Goal: Task Accomplishment & Management: Use online tool/utility

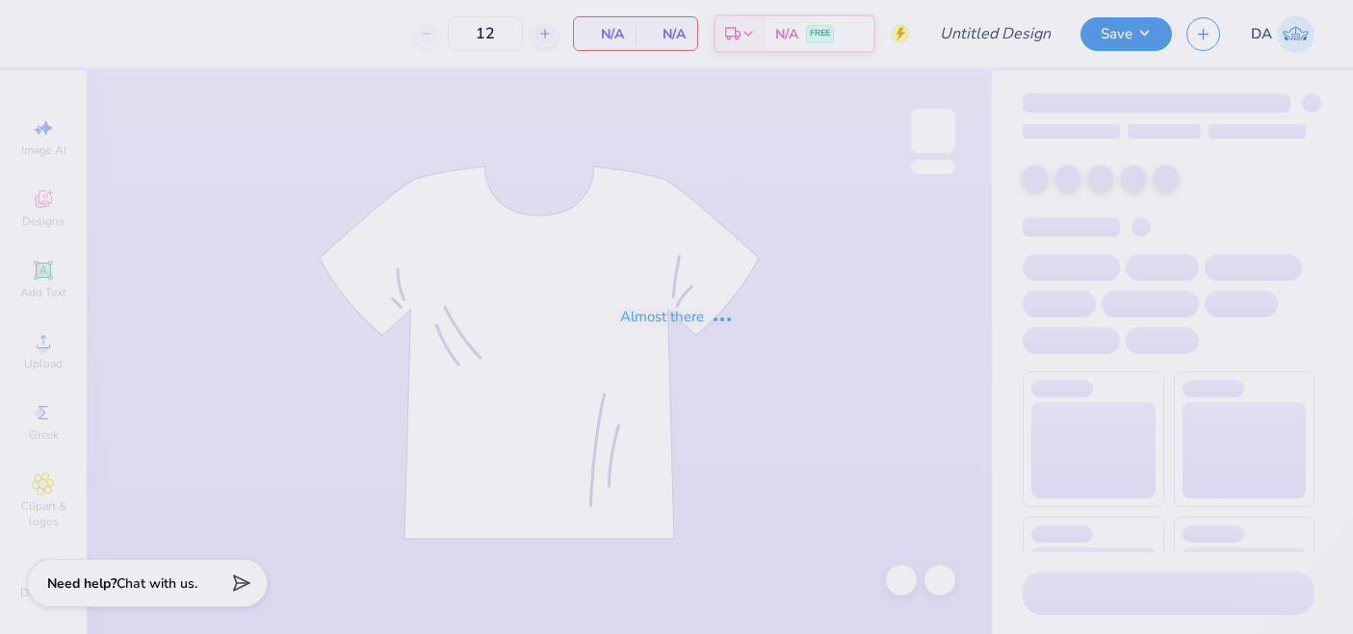
type input "Mock rock 2025"
type input "24"
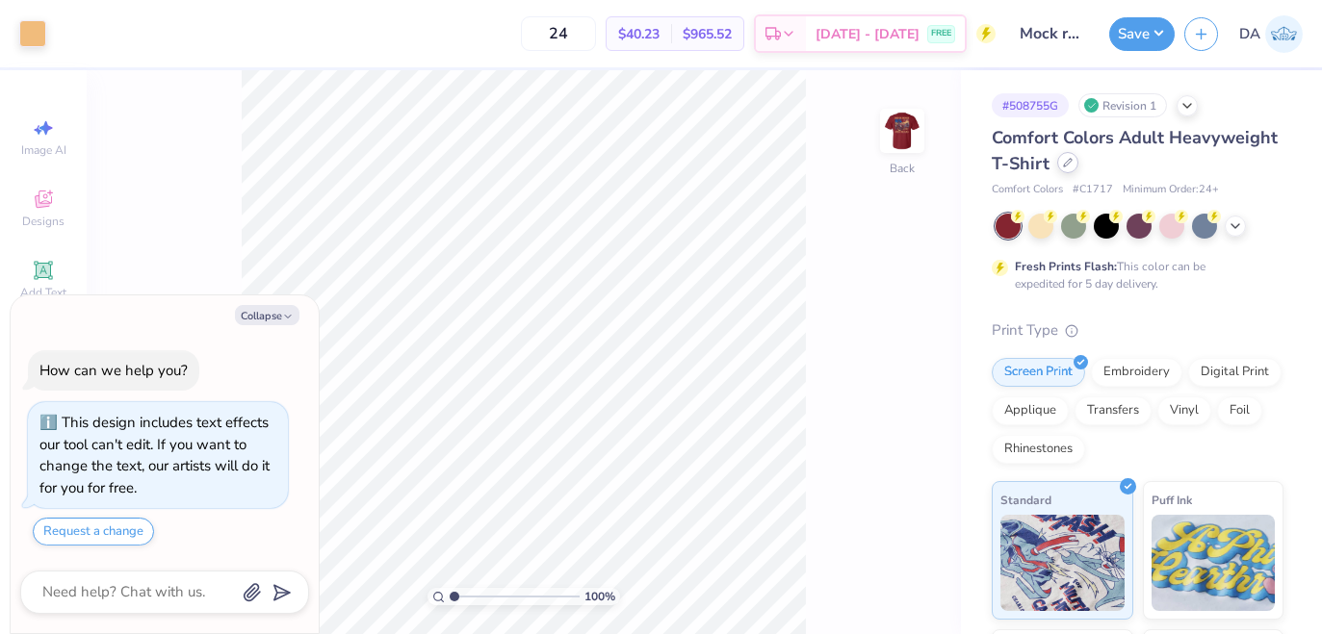
click at [1065, 162] on icon at bounding box center [1068, 163] width 8 height 8
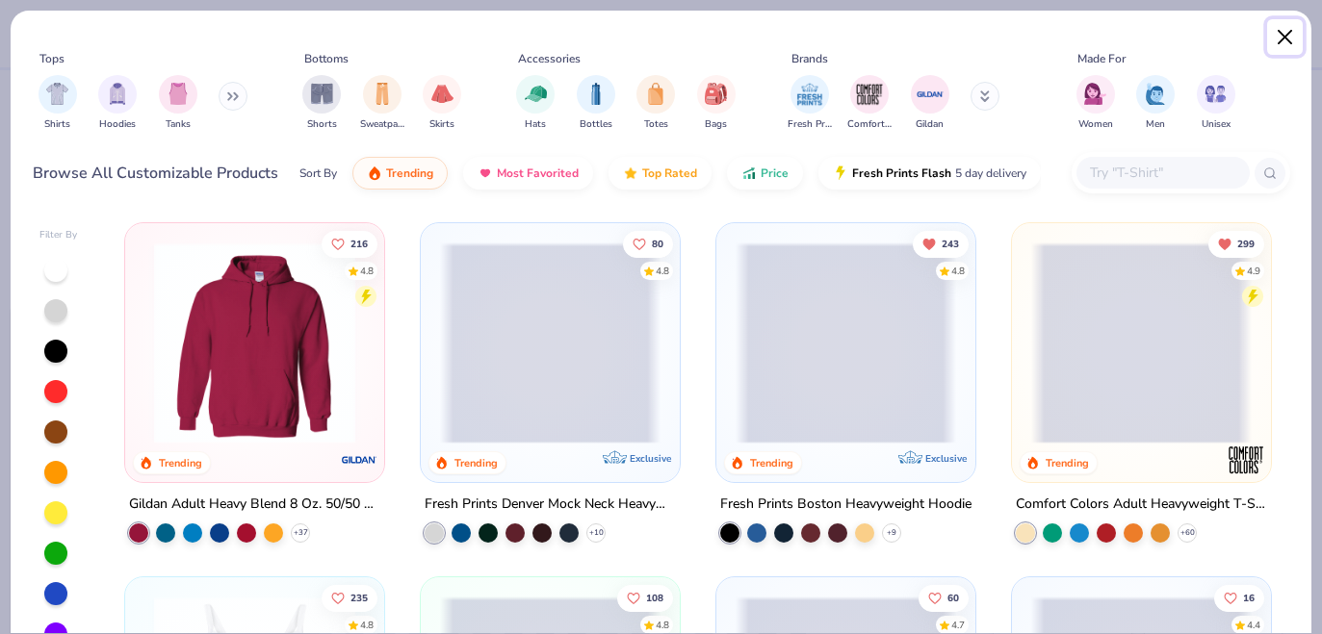
click at [1277, 32] on button "Close" at bounding box center [1285, 37] width 37 height 37
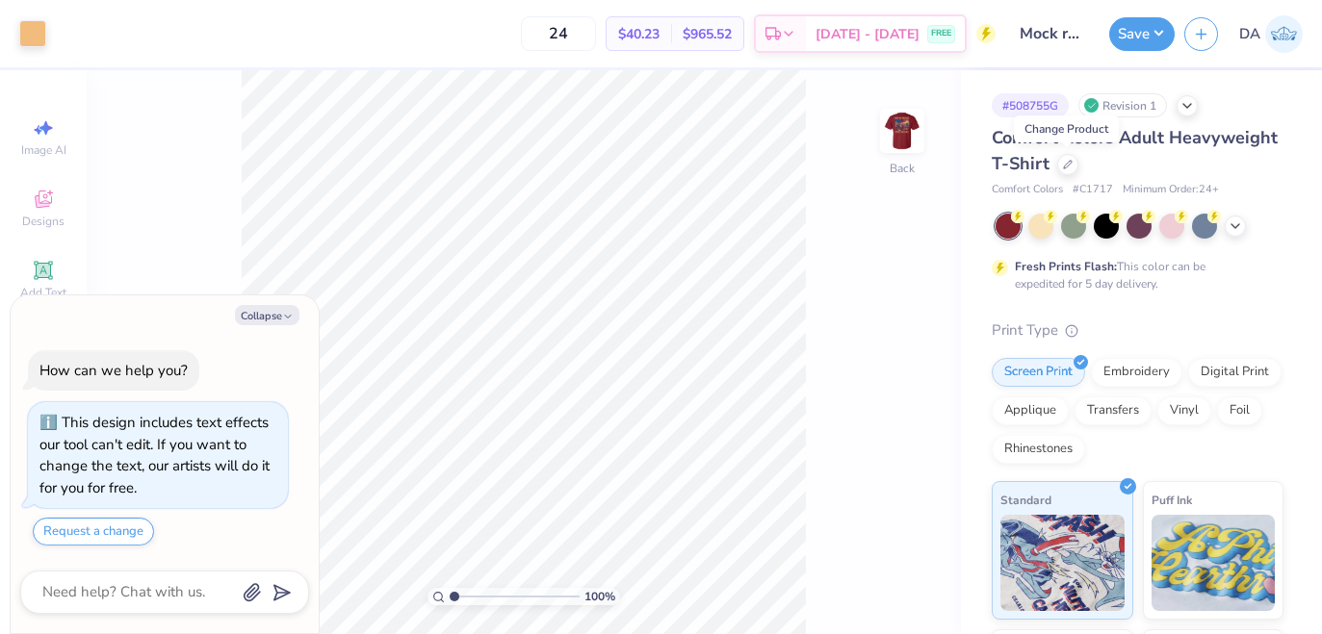
click at [1219, 229] on div at bounding box center [1139, 226] width 288 height 25
click at [1234, 224] on icon at bounding box center [1234, 224] width 15 height 15
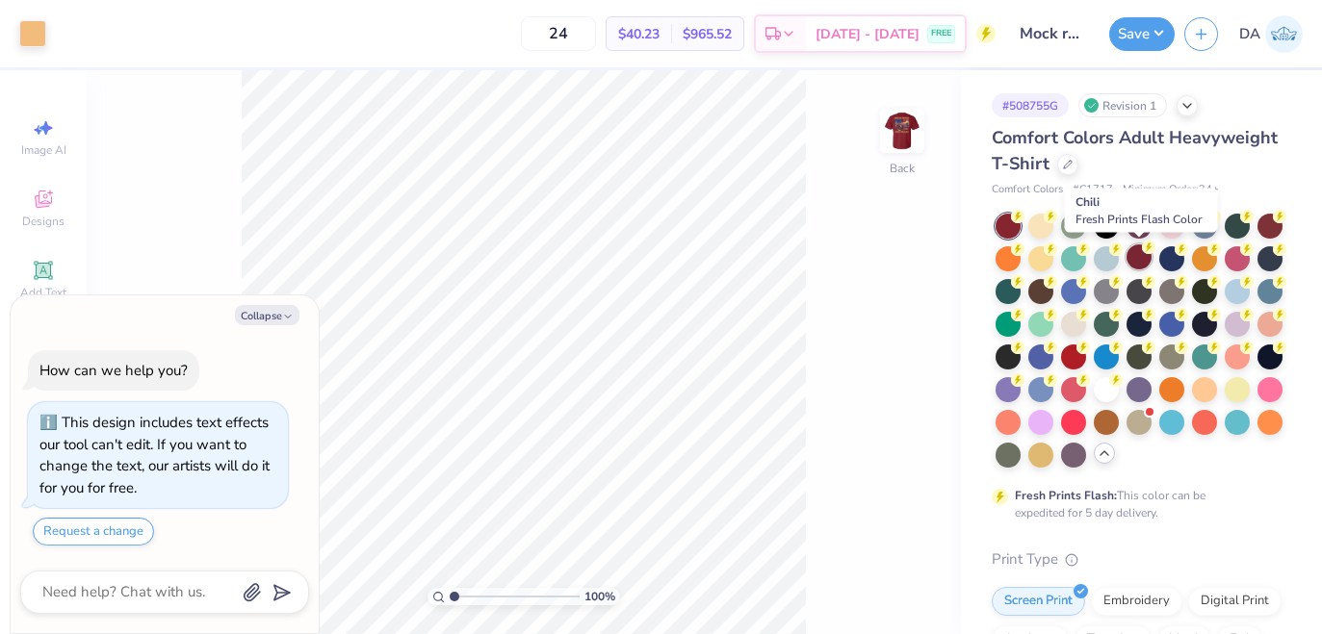
click at [1138, 259] on div at bounding box center [1138, 257] width 25 height 25
click at [1276, 220] on div at bounding box center [1269, 224] width 25 height 25
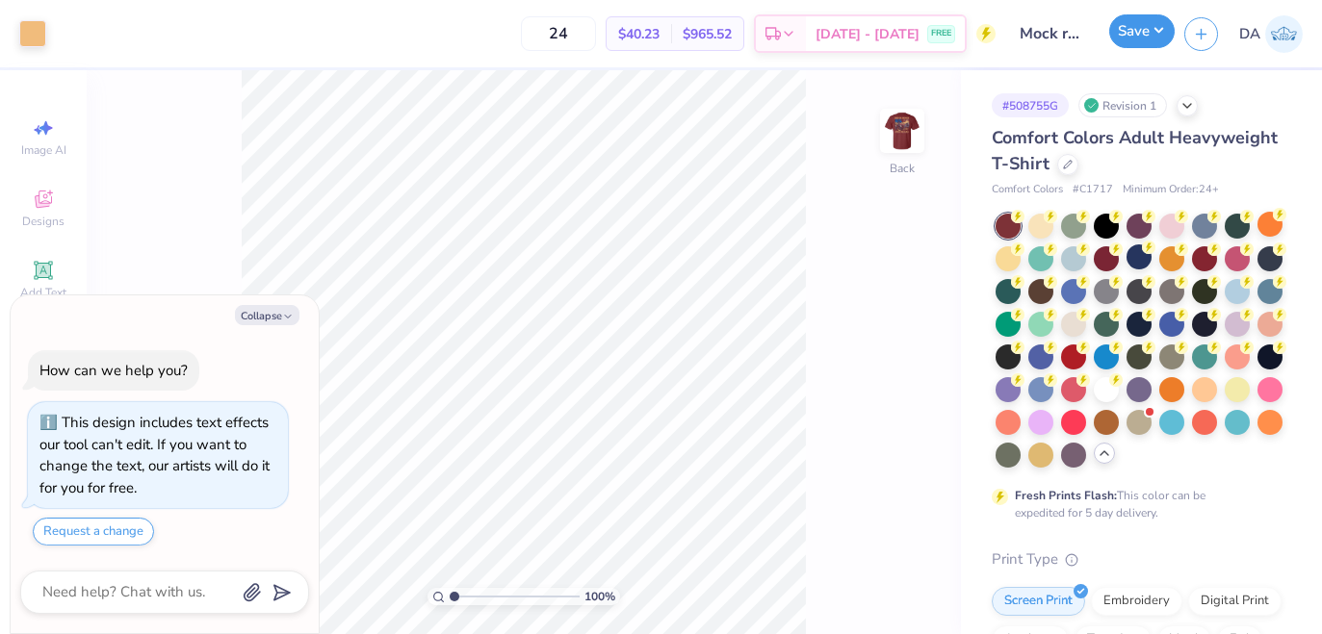
click at [1129, 28] on button "Save" at bounding box center [1141, 31] width 65 height 34
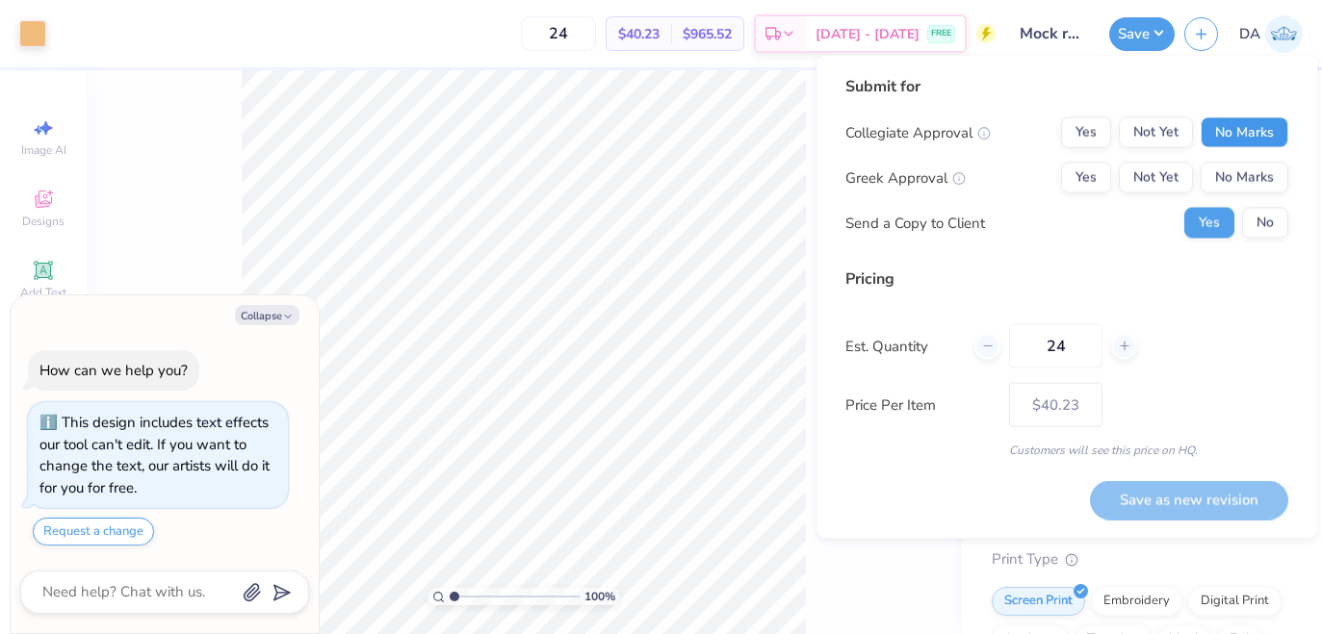
click at [1245, 131] on button "No Marks" at bounding box center [1245, 132] width 88 height 31
click at [1057, 178] on div "Greek Approval Yes Not Yet No Marks" at bounding box center [1066, 178] width 443 height 31
click at [1083, 177] on button "Yes" at bounding box center [1086, 178] width 50 height 31
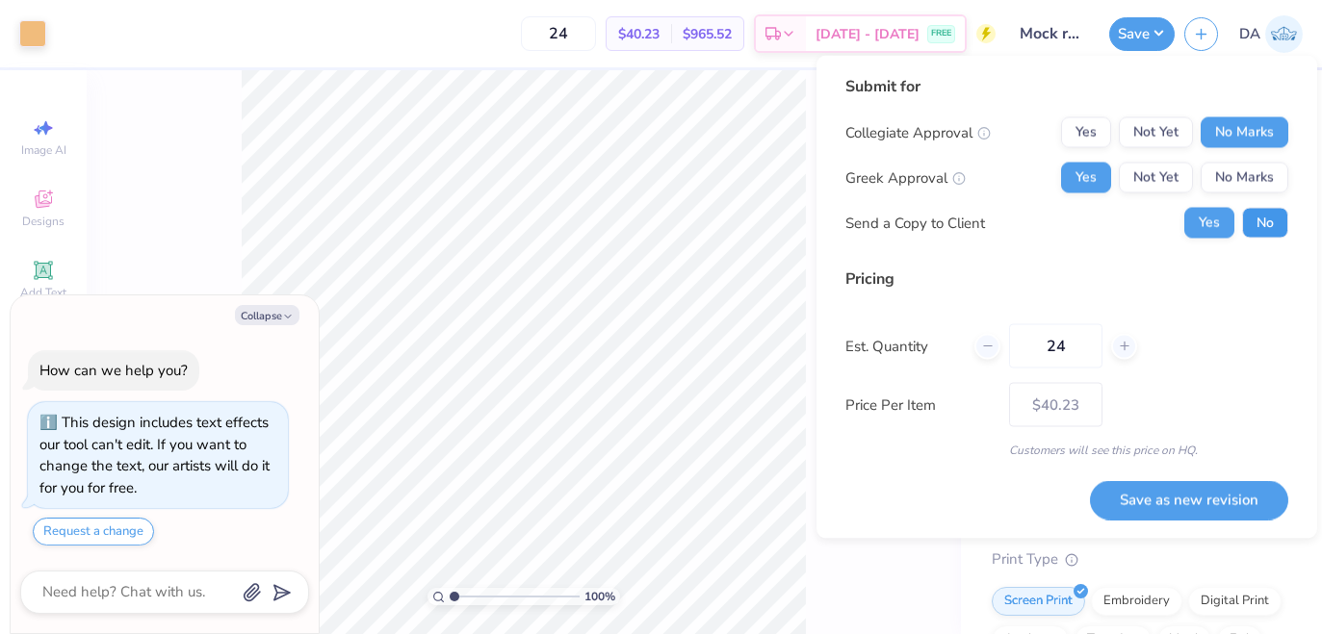
click at [1268, 225] on button "No" at bounding box center [1265, 223] width 46 height 31
type textarea "x"
click at [1173, 513] on button "Save as new revision" at bounding box center [1189, 499] width 198 height 39
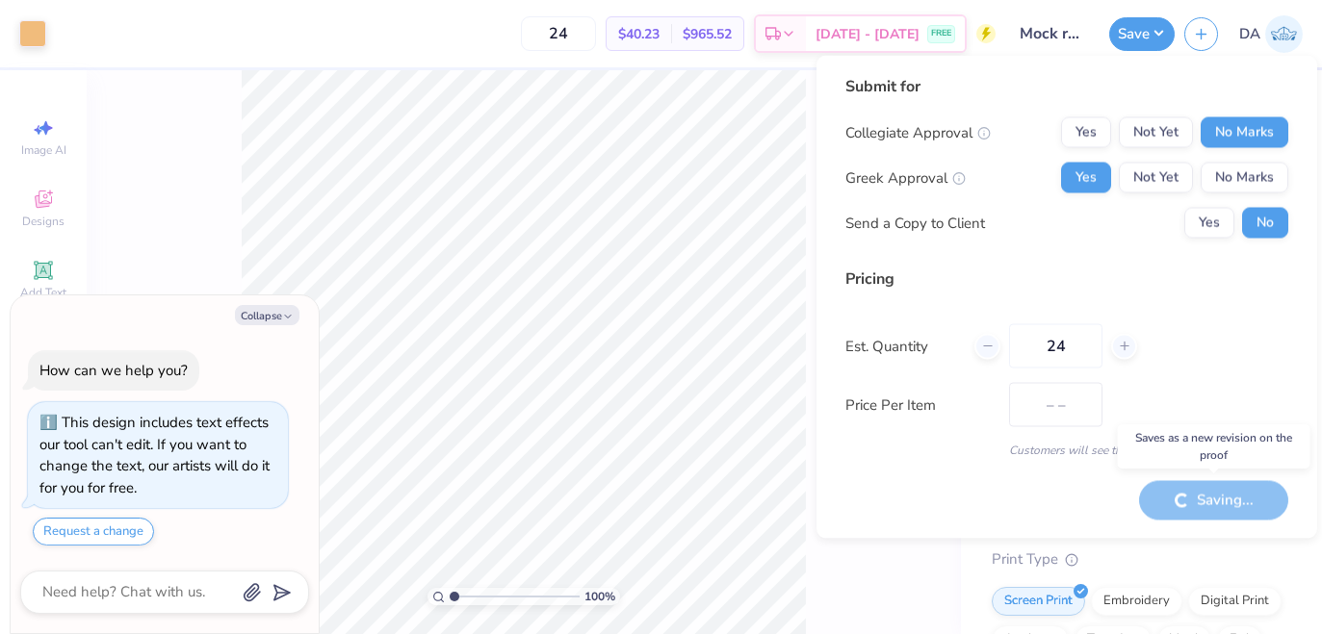
type input "$40.23"
click at [282, 320] on icon "button" at bounding box center [288, 317] width 12 height 12
type textarea "x"
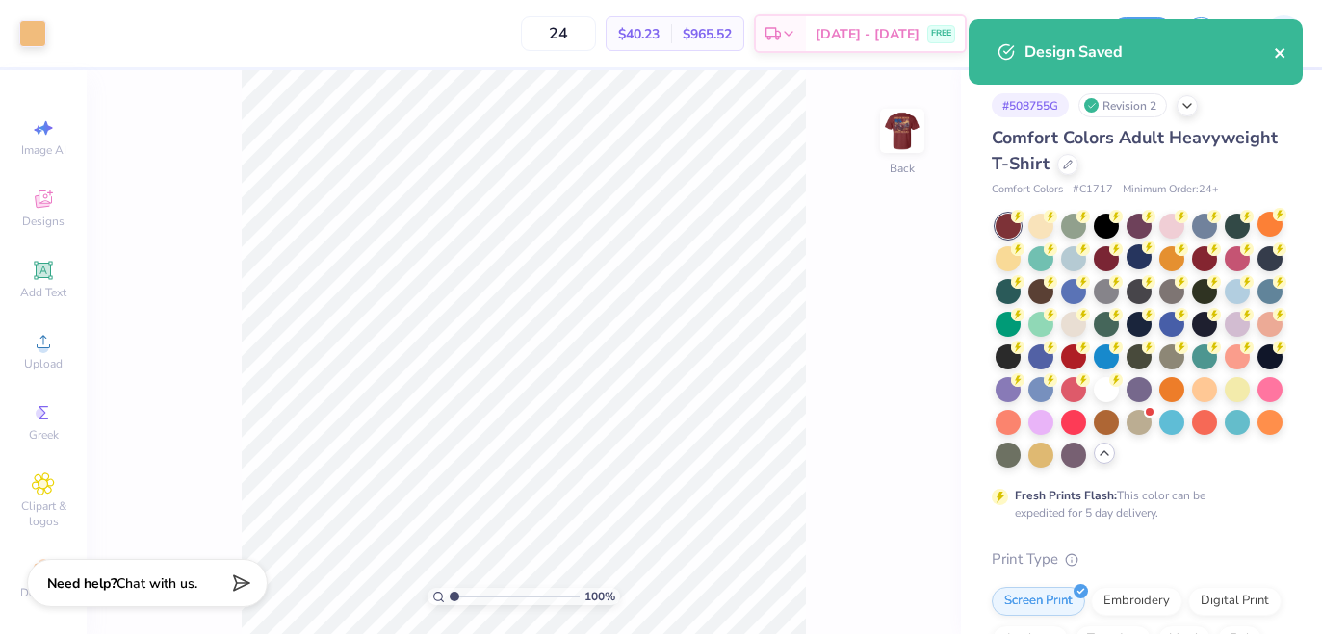
click at [1281, 54] on icon "close" at bounding box center [1280, 52] width 13 height 15
